Goal: Check status: Check status

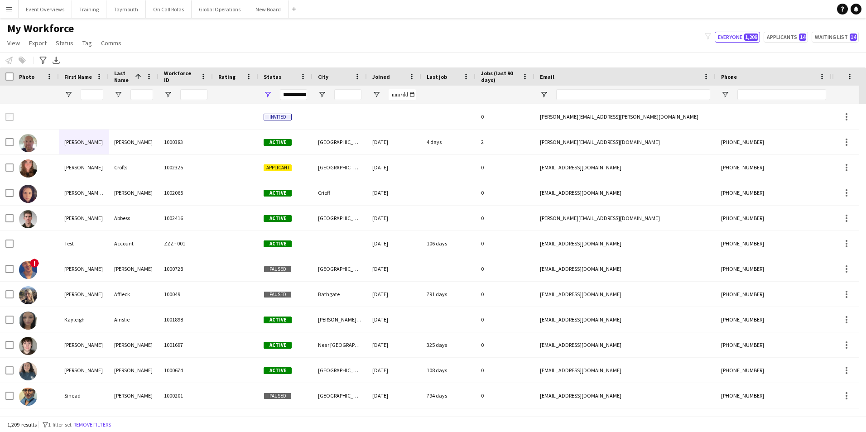
click at [8, 10] on app-icon "Menu" at bounding box center [8, 8] width 7 height 7
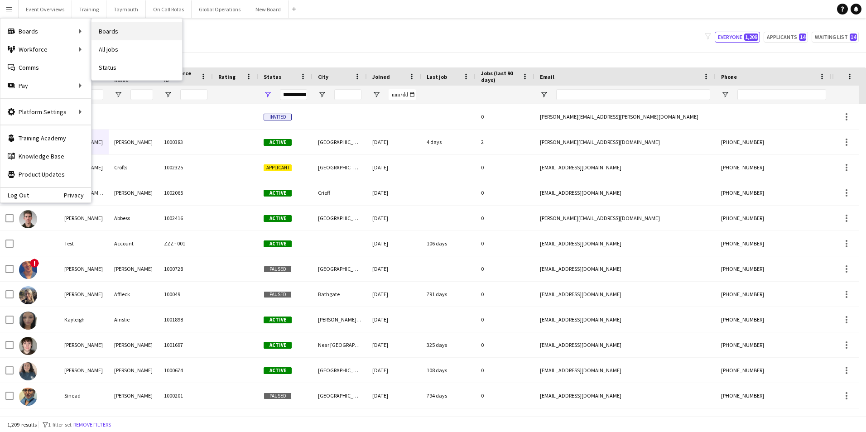
click at [116, 30] on link "Boards" at bounding box center [137, 31] width 91 height 18
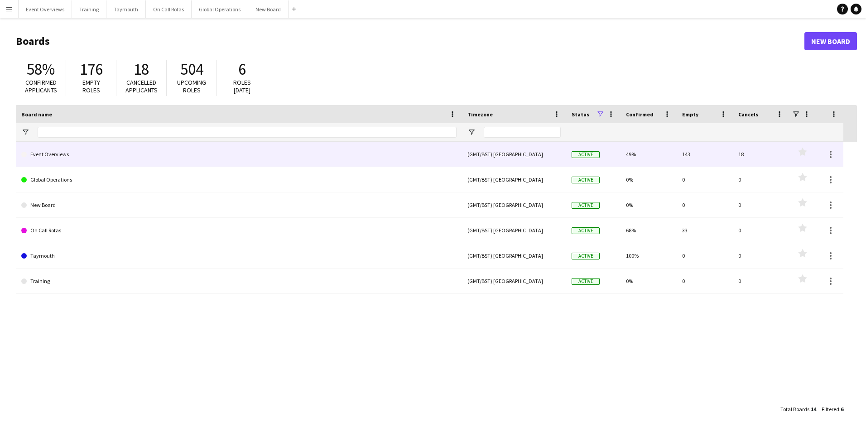
click at [51, 156] on link "Event Overviews" at bounding box center [238, 154] width 435 height 25
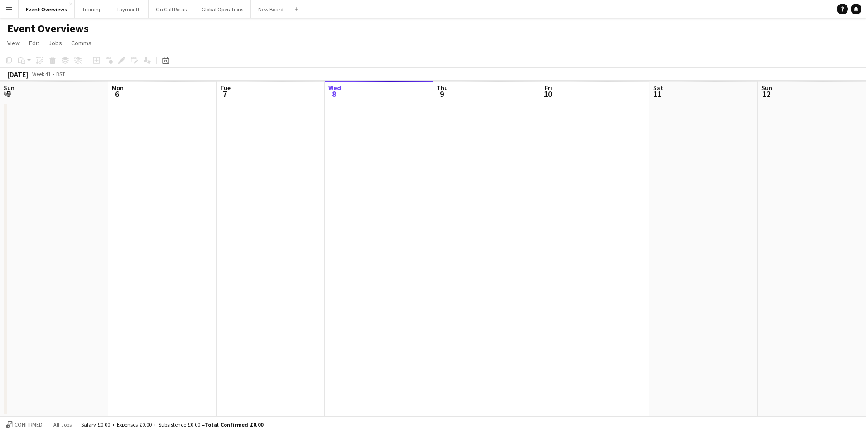
scroll to position [0, 217]
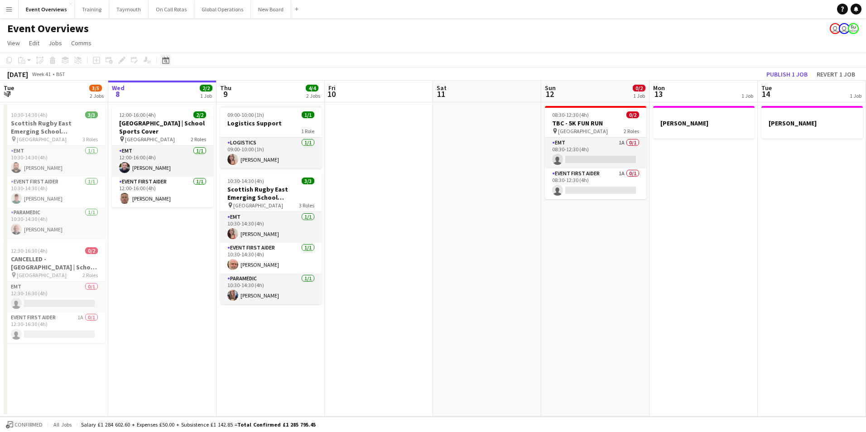
click at [164, 58] on icon at bounding box center [165, 60] width 7 height 7
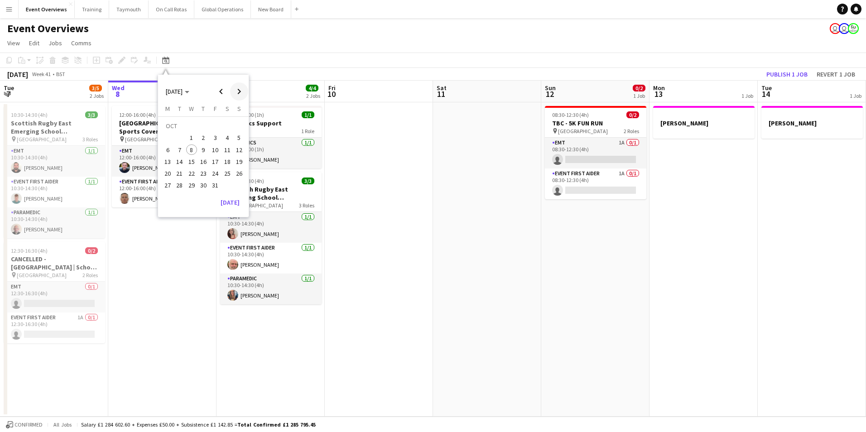
click at [238, 90] on span "Next month" at bounding box center [239, 91] width 18 height 18
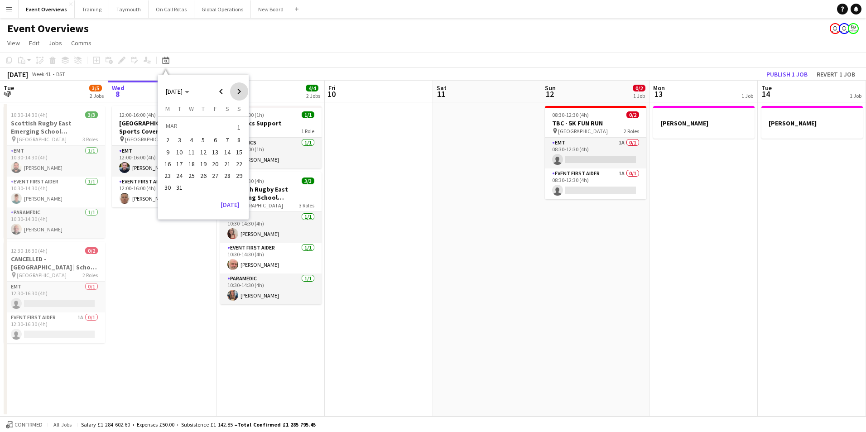
click at [238, 90] on span "Next month" at bounding box center [239, 91] width 18 height 18
click at [225, 174] on span "27" at bounding box center [227, 173] width 11 height 11
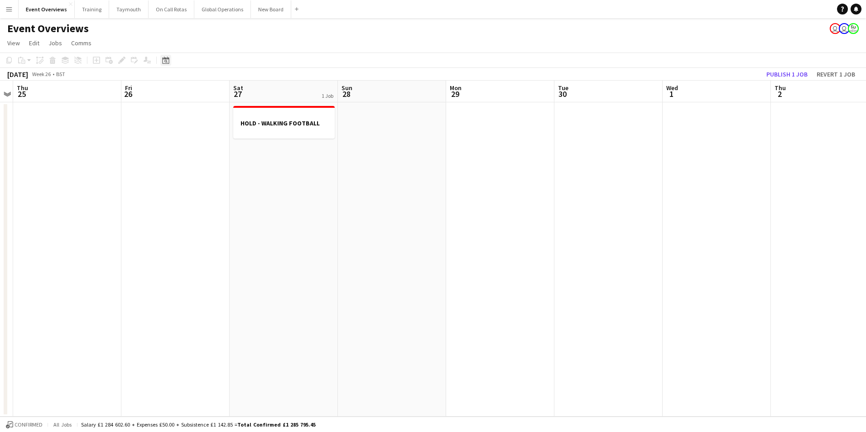
click at [165, 63] on icon at bounding box center [165, 60] width 7 height 7
click at [231, 202] on button "[DATE]" at bounding box center [230, 202] width 26 height 14
